Goal: Information Seeking & Learning: Learn about a topic

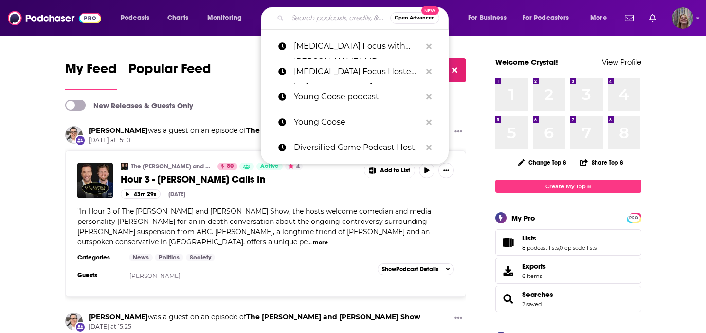
click at [288, 15] on input "Search podcasts, credits, & more..." at bounding box center [339, 18] width 103 height 16
paste input "A New Spin On [MEDICAL_DATA]"
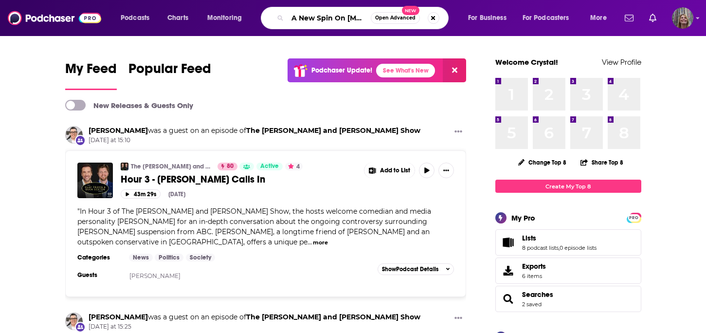
type input "A New Spin On [MEDICAL_DATA]"
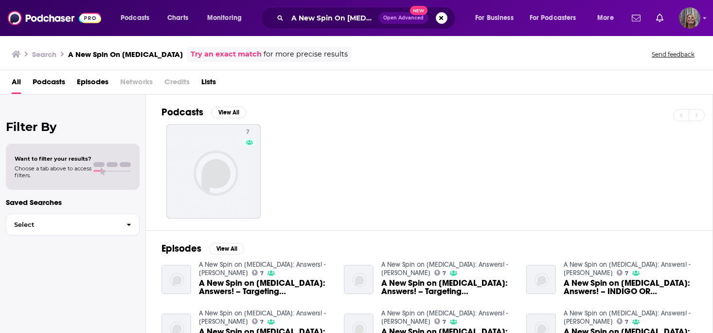
click at [33, 74] on span "Podcasts" at bounding box center [49, 84] width 33 height 20
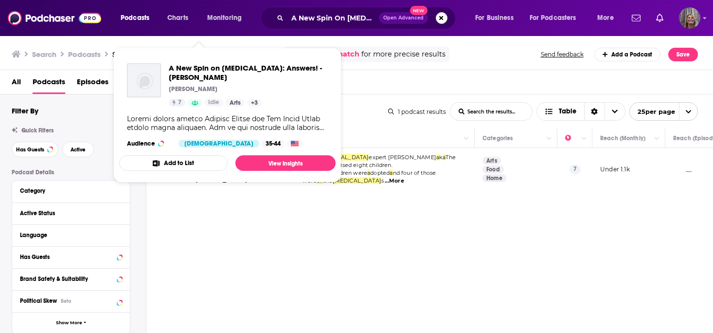
click at [185, 155] on button "Add to List" at bounding box center [173, 163] width 109 height 16
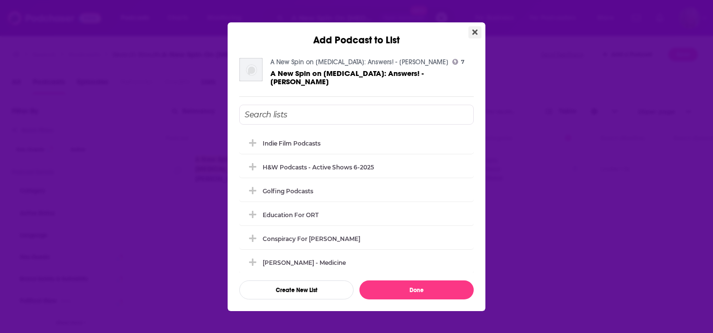
click at [472, 35] on icon "Close" at bounding box center [474, 31] width 5 height 5
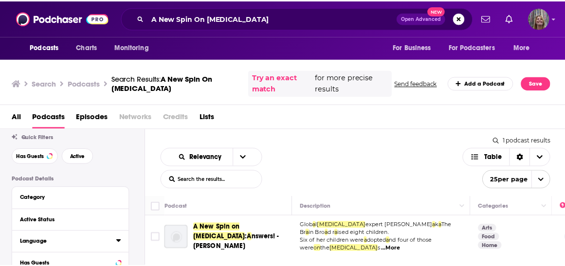
scroll to position [39, 0]
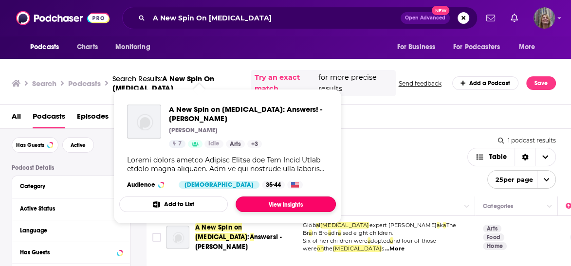
click at [247, 197] on link "View Insights" at bounding box center [286, 205] width 100 height 16
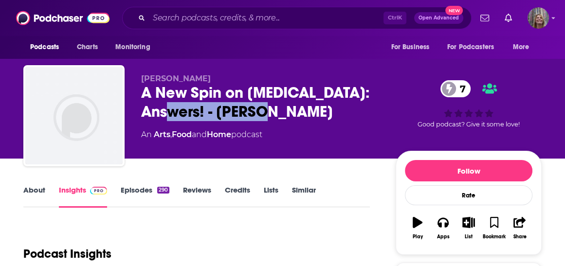
drag, startPoint x: 243, startPoint y: 87, endPoint x: 151, endPoint y: 87, distance: 92.5
click at [151, 87] on div "[PERSON_NAME] A New Spin on [MEDICAL_DATA]: Answers! - [PERSON_NAME] 7 An Arts …" at bounding box center [282, 117] width 518 height 105
copy h2 "[PERSON_NAME]"
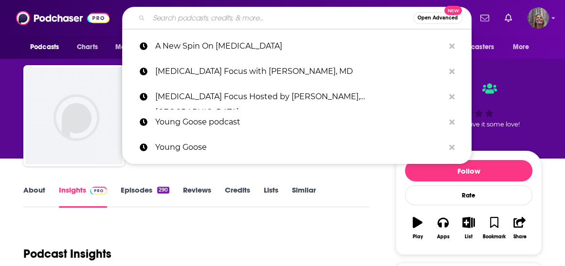
click at [269, 19] on input "Search podcasts, credits, & more..." at bounding box center [281, 18] width 264 height 16
paste input "[PERSON_NAME]"
type input "[PERSON_NAME]"
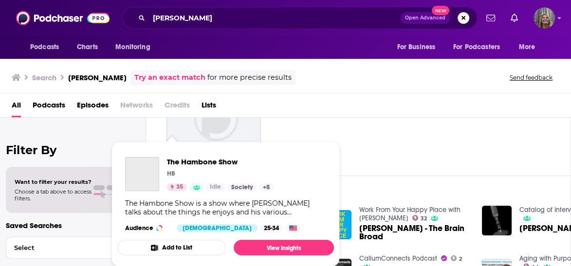
scroll to position [117, 0]
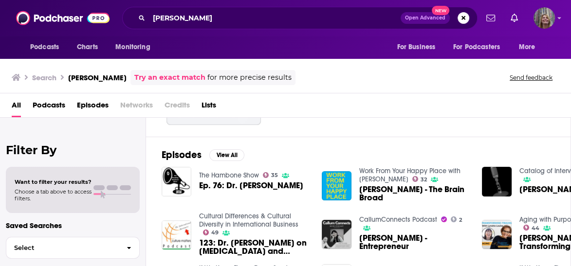
click at [36, 97] on span "Podcasts" at bounding box center [49, 107] width 33 height 20
